Goal: Task Accomplishment & Management: Use online tool/utility

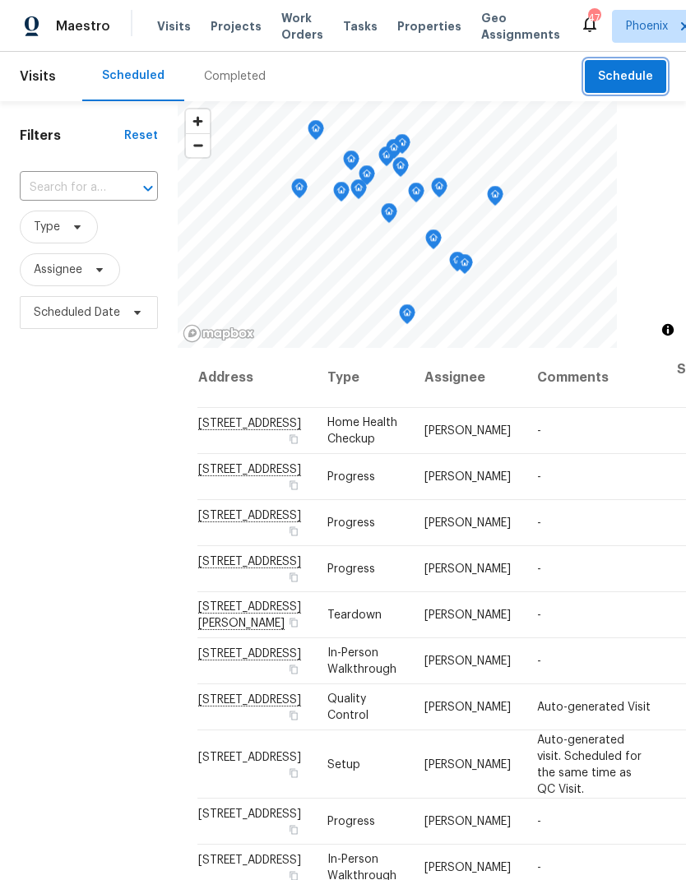
click at [637, 72] on span "Schedule" at bounding box center [625, 77] width 55 height 21
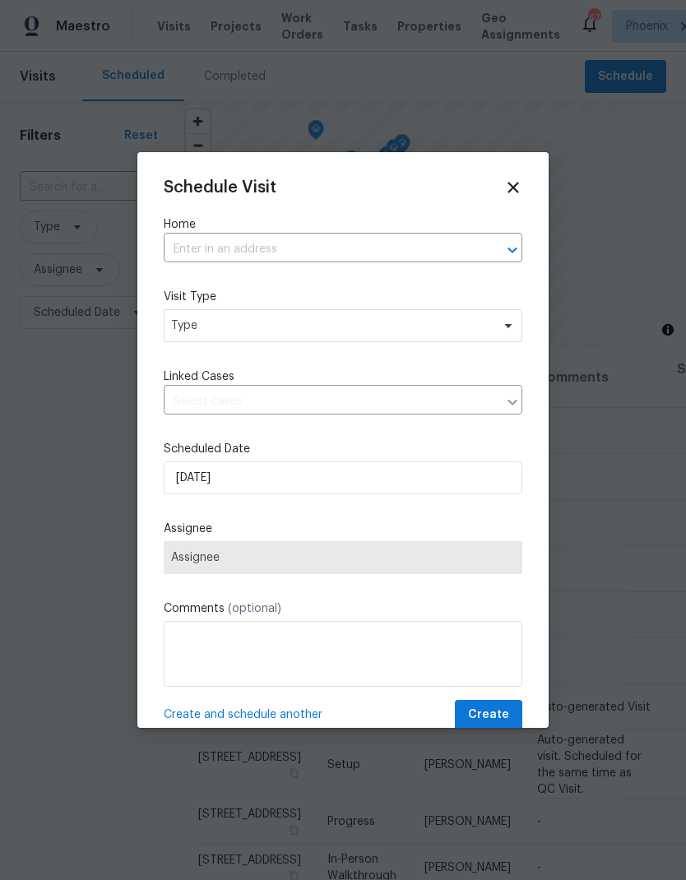
click at [341, 249] on input "text" at bounding box center [320, 249] width 313 height 25
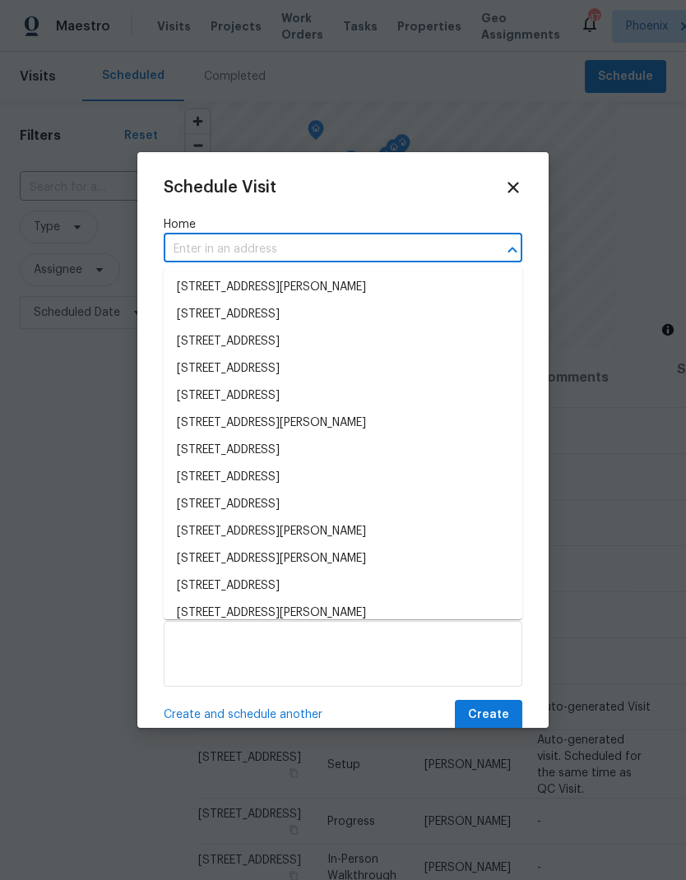
click at [334, 251] on input "text" at bounding box center [320, 249] width 313 height 25
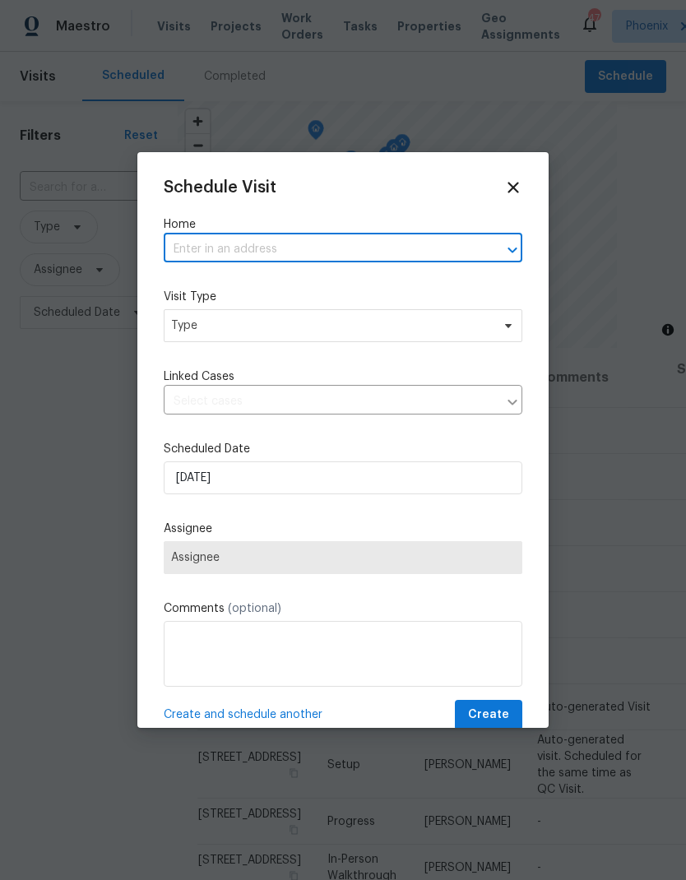
paste input "[STREET_ADDRESS][PERSON_NAME]"
type input "[STREET_ADDRESS][PERSON_NAME]"
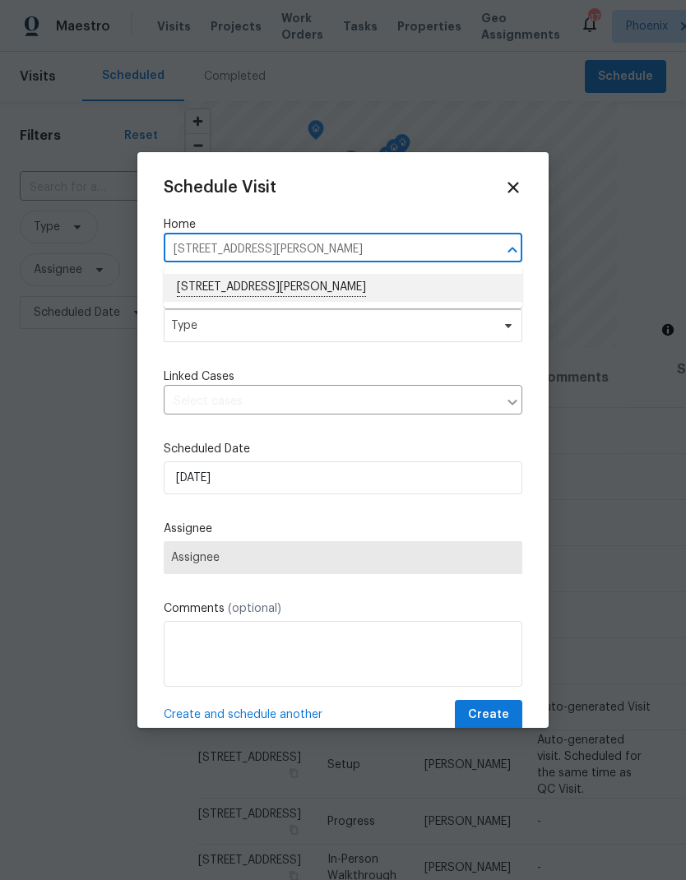
click at [367, 284] on li "[STREET_ADDRESS][PERSON_NAME]" at bounding box center [343, 288] width 359 height 28
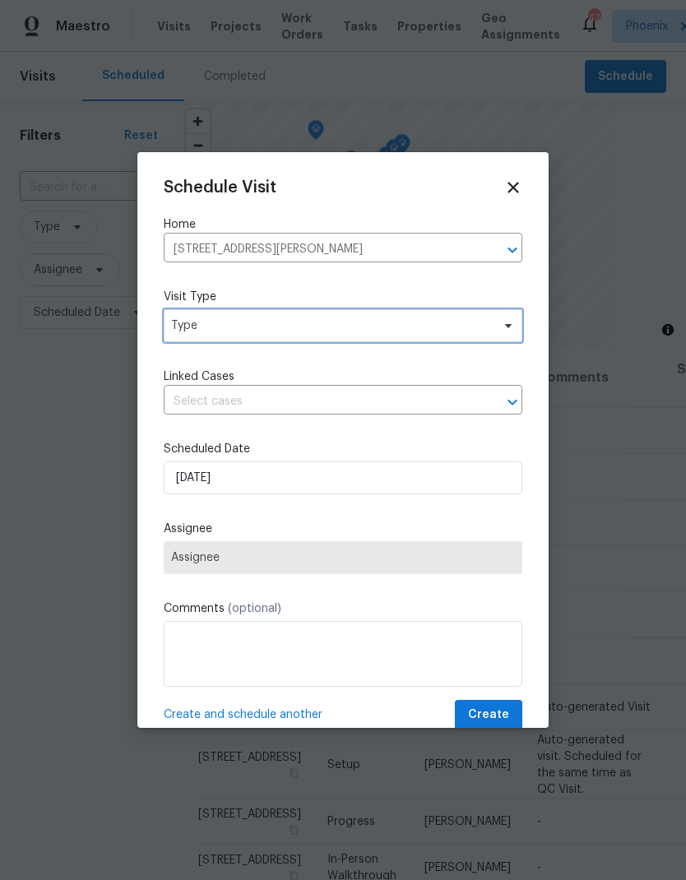
click at [357, 331] on span "Type" at bounding box center [331, 325] width 320 height 16
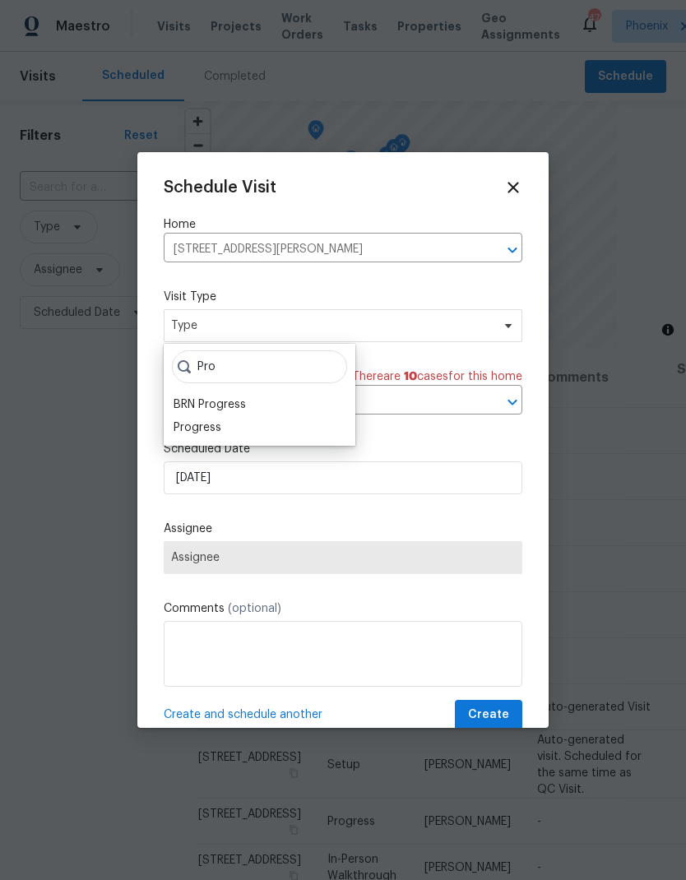
type input "Pro"
click at [224, 424] on div "Progress" at bounding box center [260, 427] width 182 height 23
click at [197, 428] on div "Progress" at bounding box center [198, 427] width 48 height 16
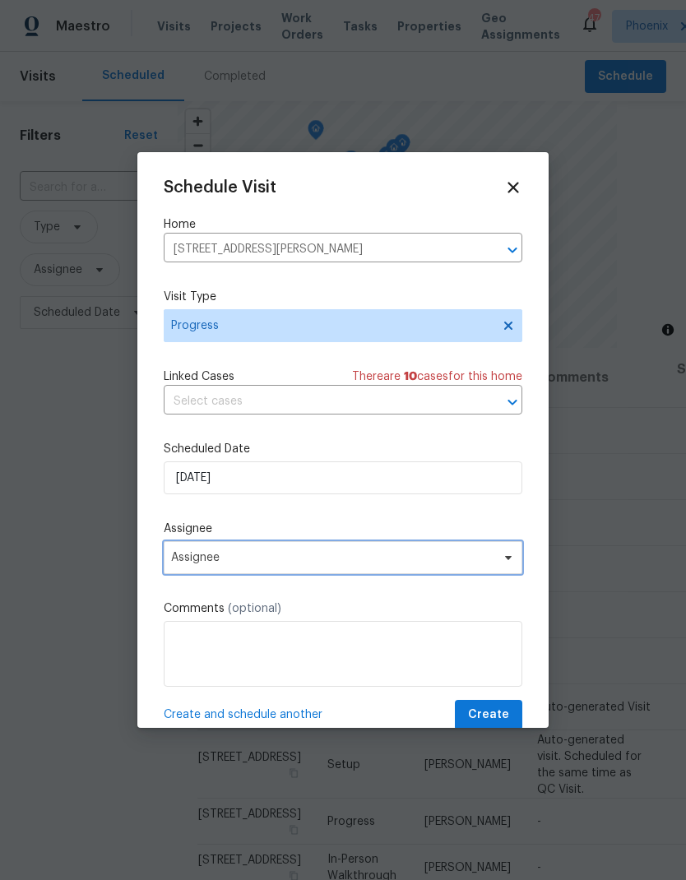
click at [248, 563] on span "Assignee" at bounding box center [332, 557] width 322 height 13
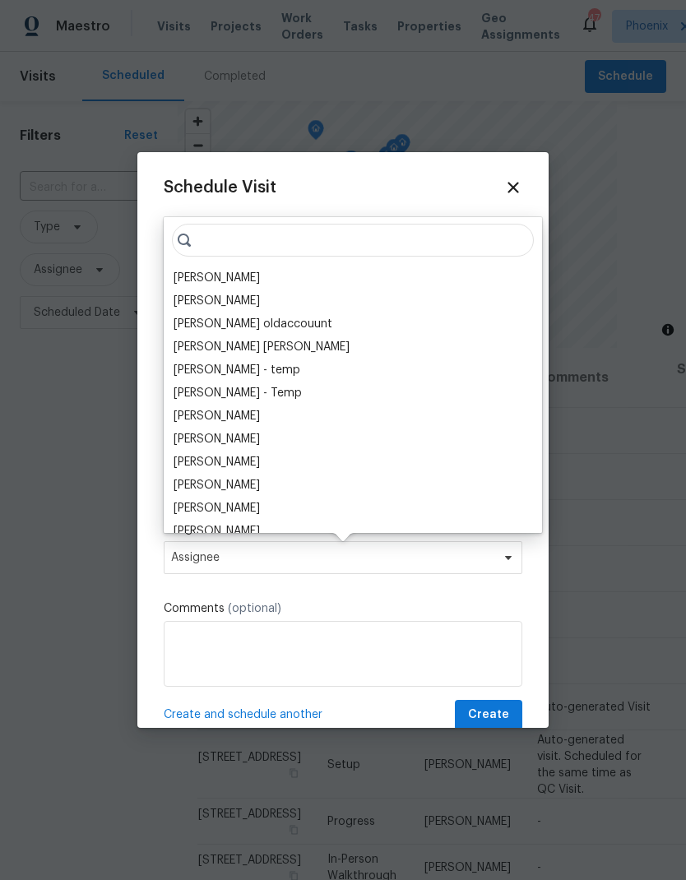
click at [219, 282] on div "[PERSON_NAME]" at bounding box center [217, 278] width 86 height 16
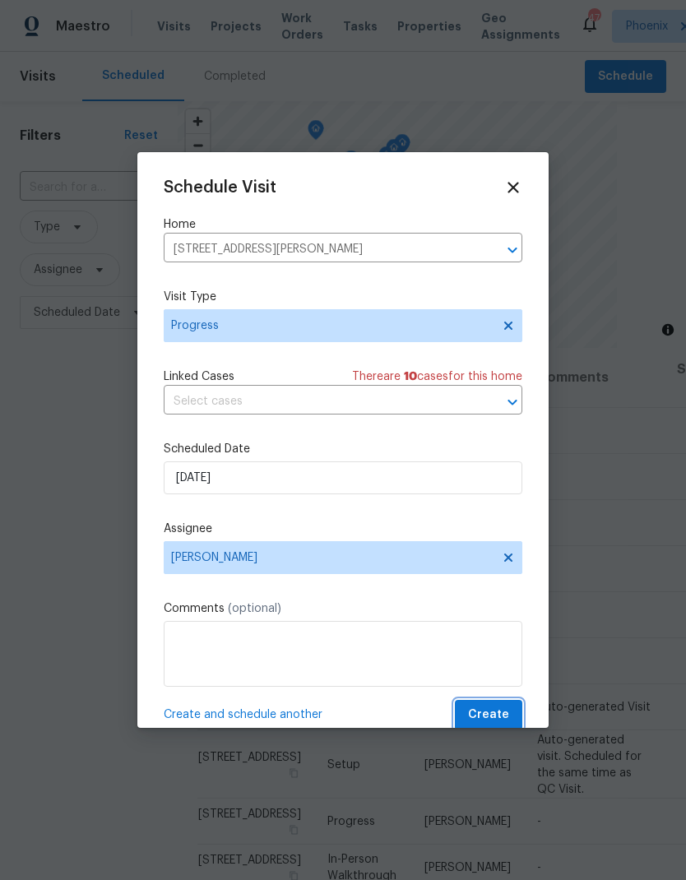
click at [506, 714] on span "Create" at bounding box center [488, 715] width 41 height 21
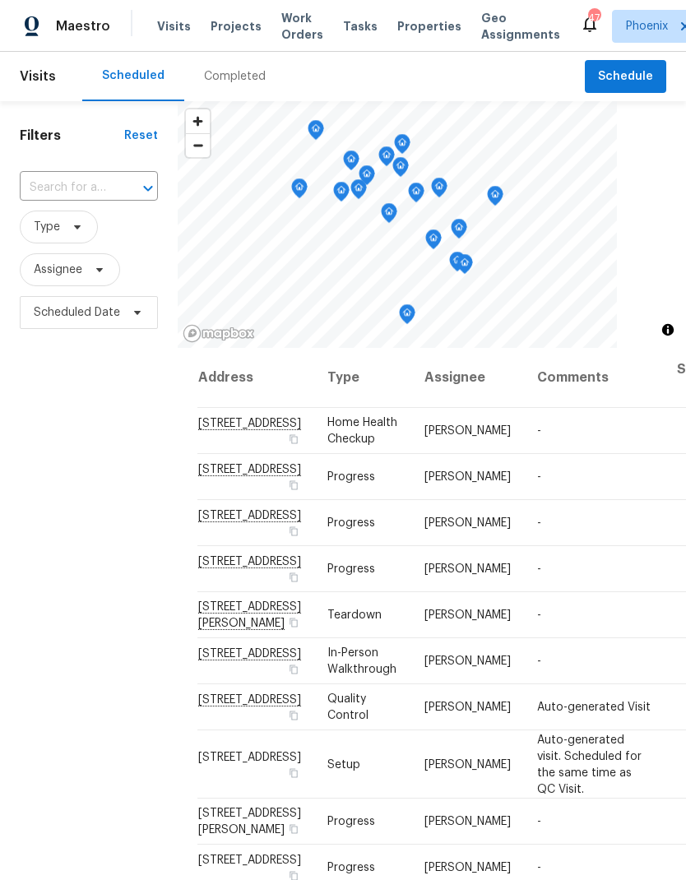
click at [90, 192] on input "text" at bounding box center [66, 187] width 92 height 25
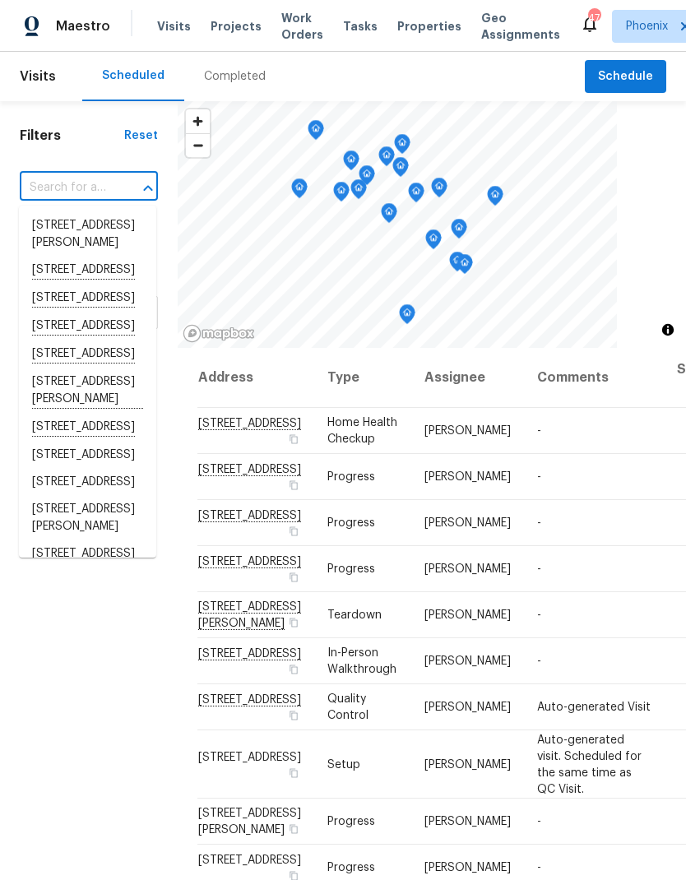
click at [77, 189] on input "text" at bounding box center [66, 187] width 92 height 25
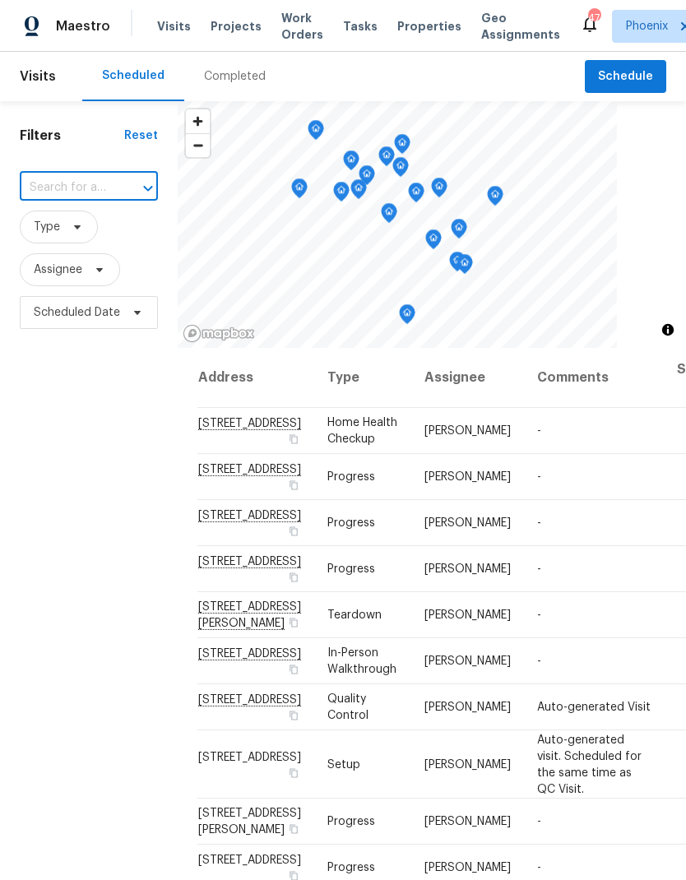
paste input "[STREET_ADDRESS][PERSON_NAME]"
type input "[STREET_ADDRESS][PERSON_NAME]"
click at [83, 242] on li "[STREET_ADDRESS][PERSON_NAME]" at bounding box center [87, 234] width 137 height 45
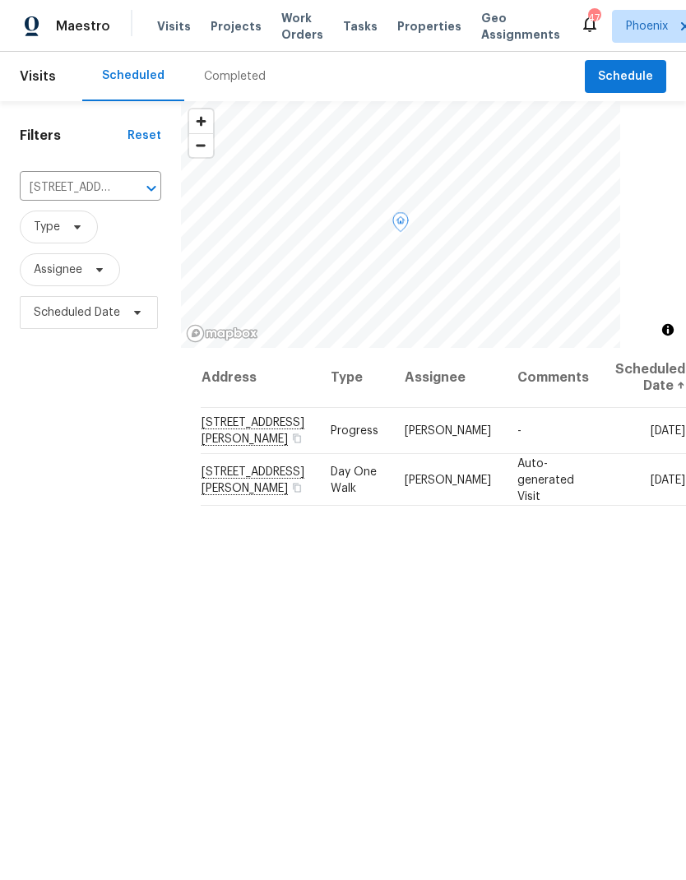
click at [0, 0] on icon at bounding box center [0, 0] width 0 height 0
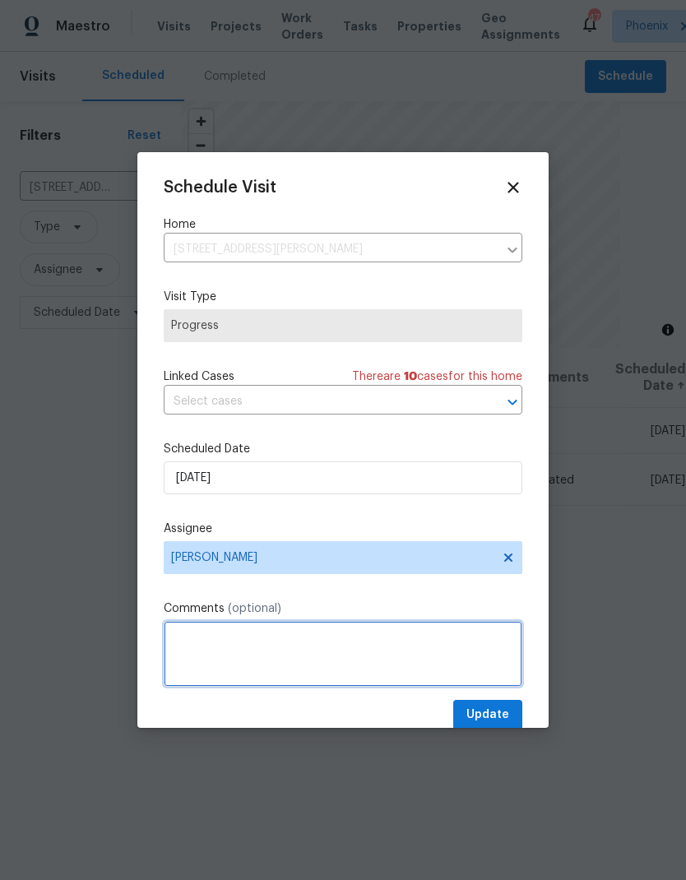
click at [382, 648] on textarea at bounding box center [343, 654] width 359 height 66
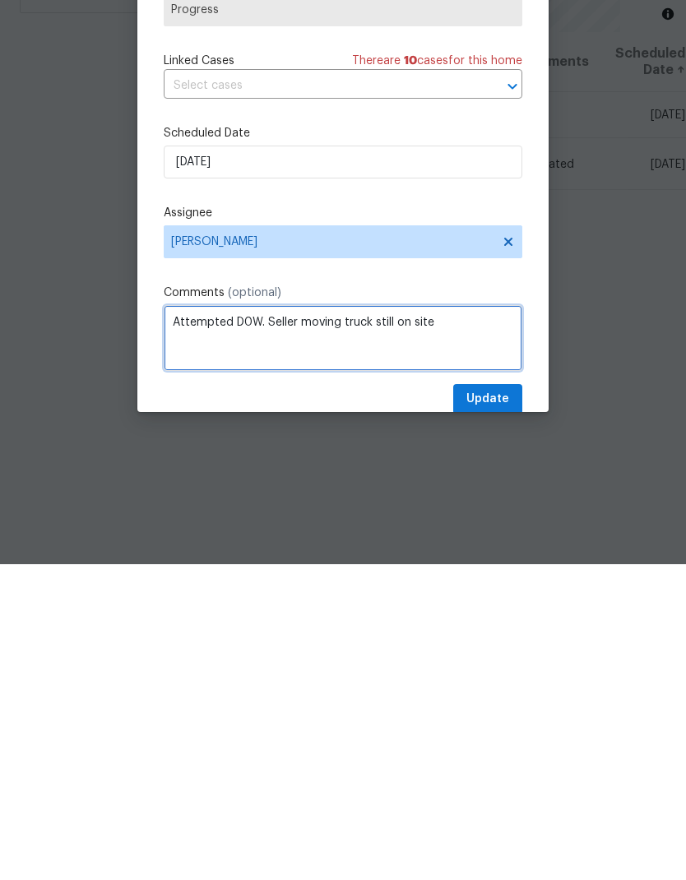
type textarea "Attempted D0W. Seller moving truck still on site"
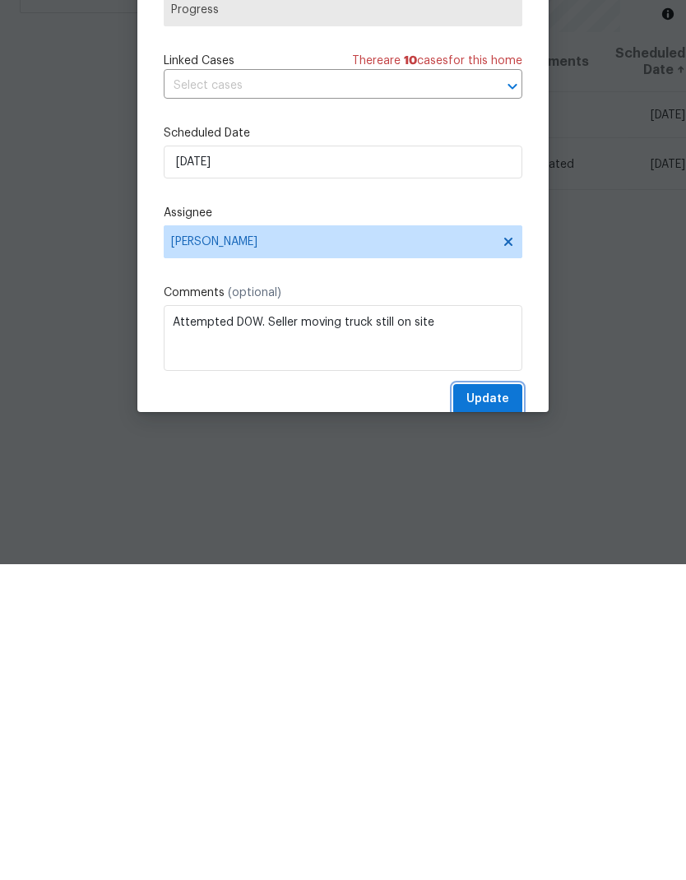
click at [489, 705] on span "Update" at bounding box center [487, 715] width 43 height 21
